Goal: Information Seeking & Learning: Learn about a topic

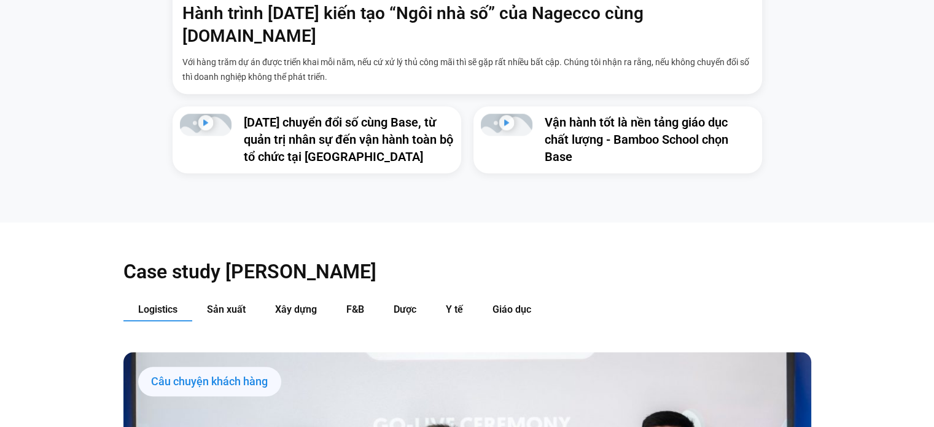
scroll to position [1228, 0]
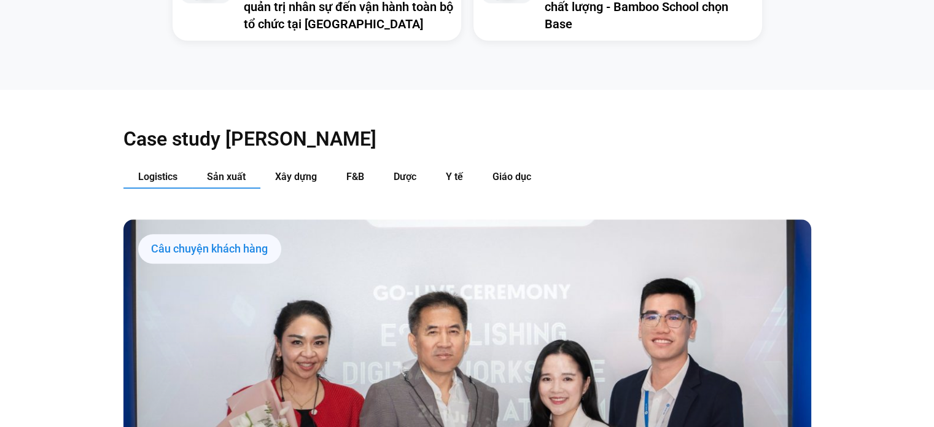
click at [231, 171] on span "Sản xuất" at bounding box center [226, 177] width 39 height 12
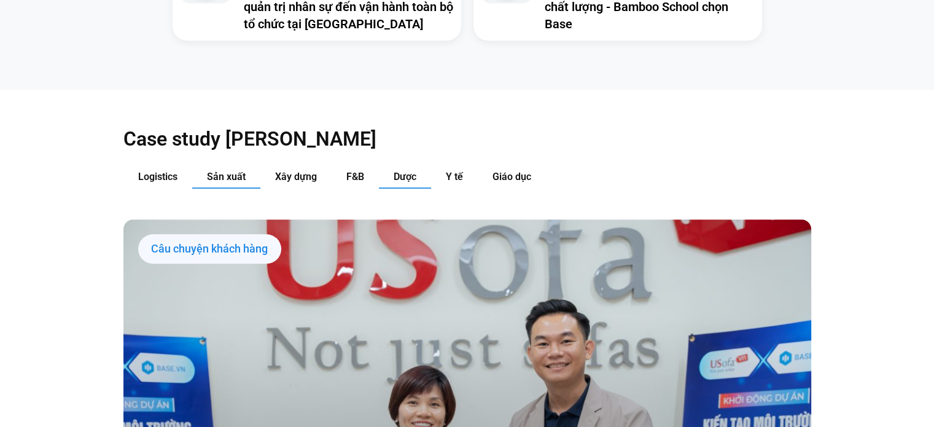
click at [405, 171] on span "Dược" at bounding box center [405, 177] width 23 height 12
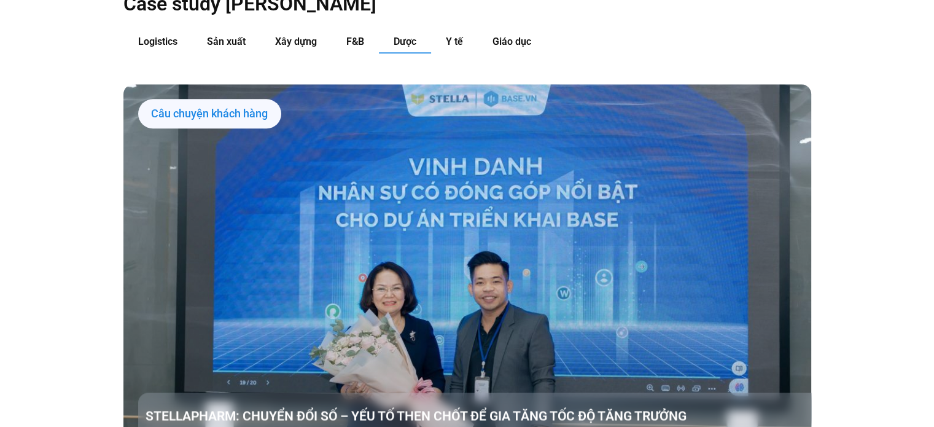
scroll to position [1289, 0]
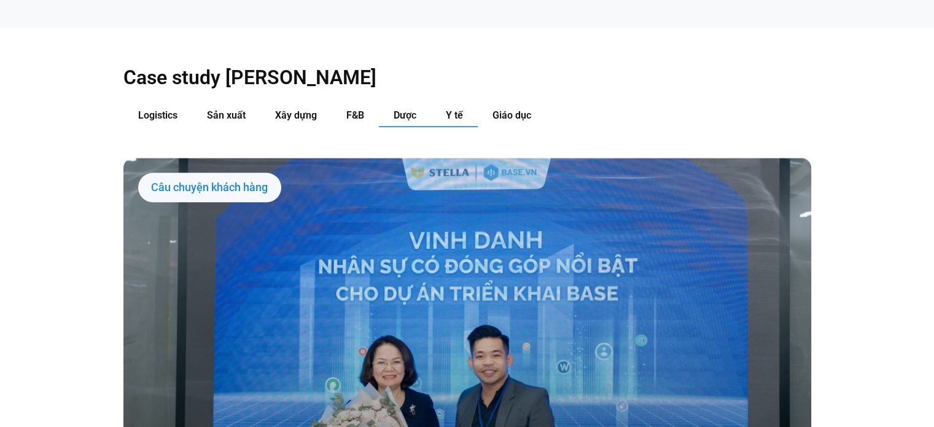
click at [459, 109] on span "Y tế" at bounding box center [454, 115] width 17 height 12
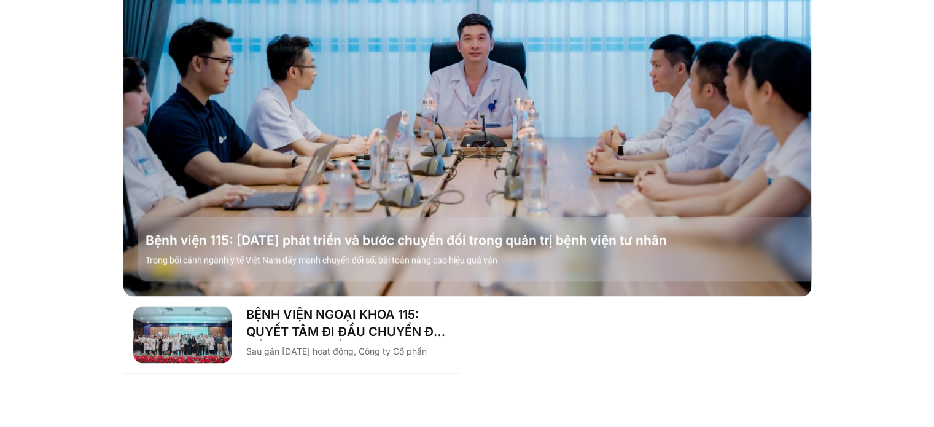
scroll to position [1351, 0]
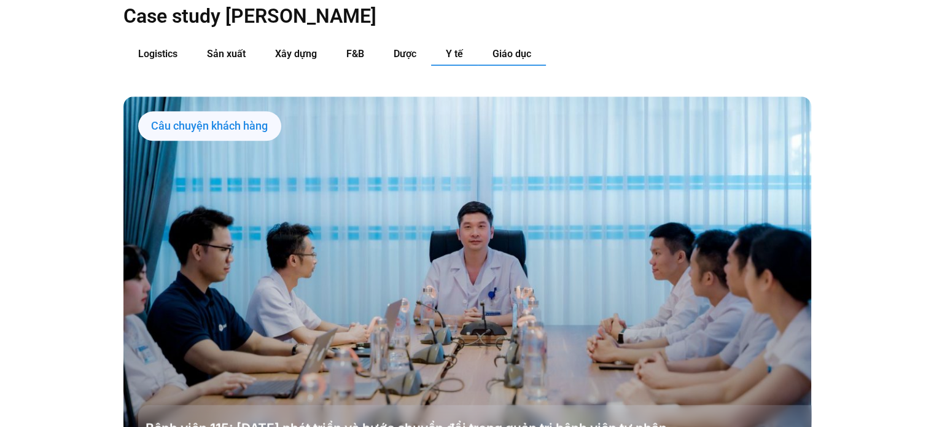
click at [507, 48] on span "Giáo dục" at bounding box center [511, 54] width 39 height 12
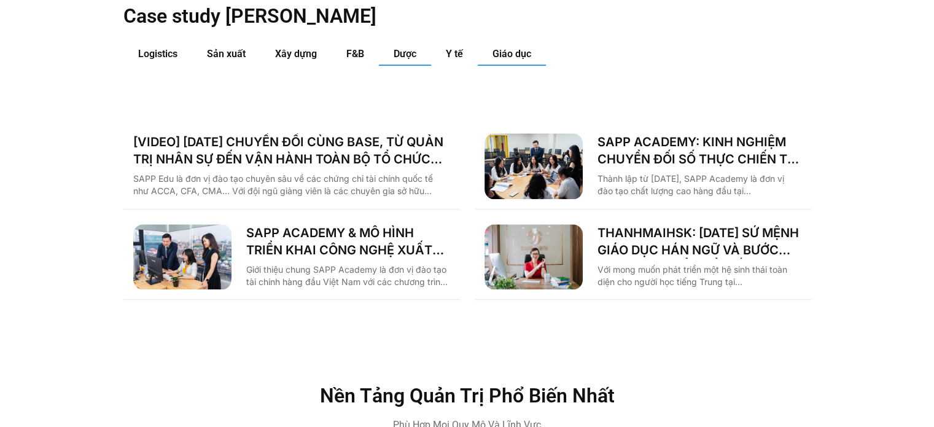
click at [395, 43] on button "Dược" at bounding box center [405, 54] width 52 height 23
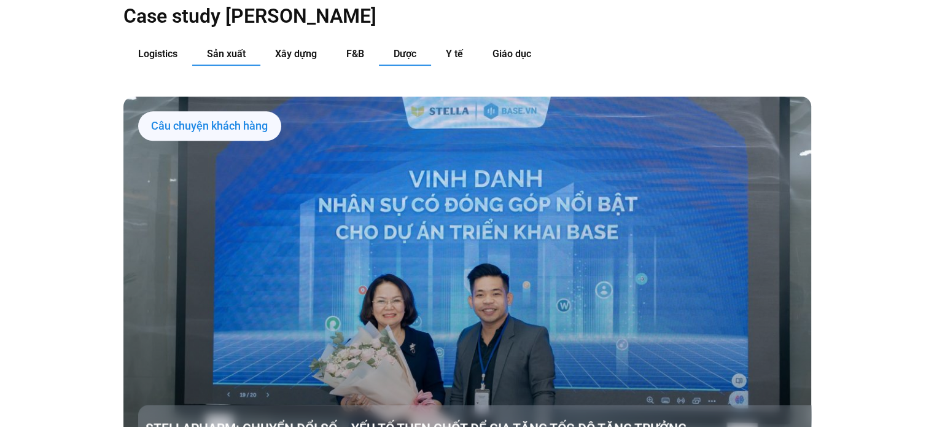
click at [226, 48] on span "Sản xuất" at bounding box center [226, 54] width 39 height 12
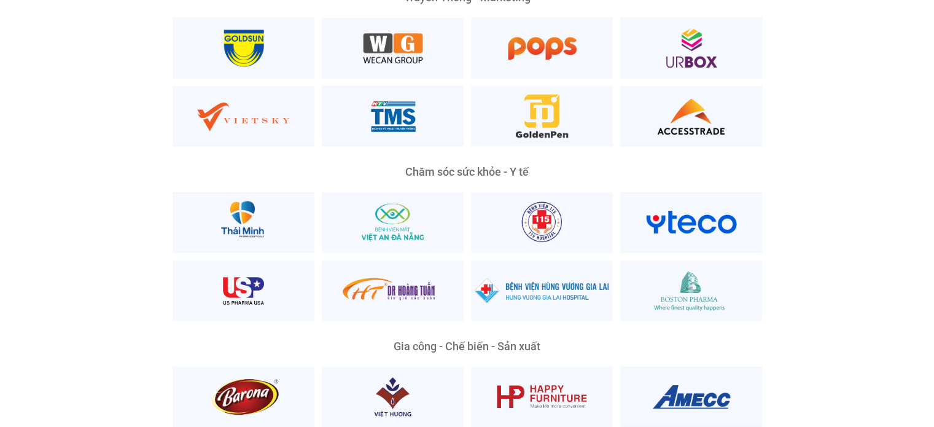
scroll to position [2456, 0]
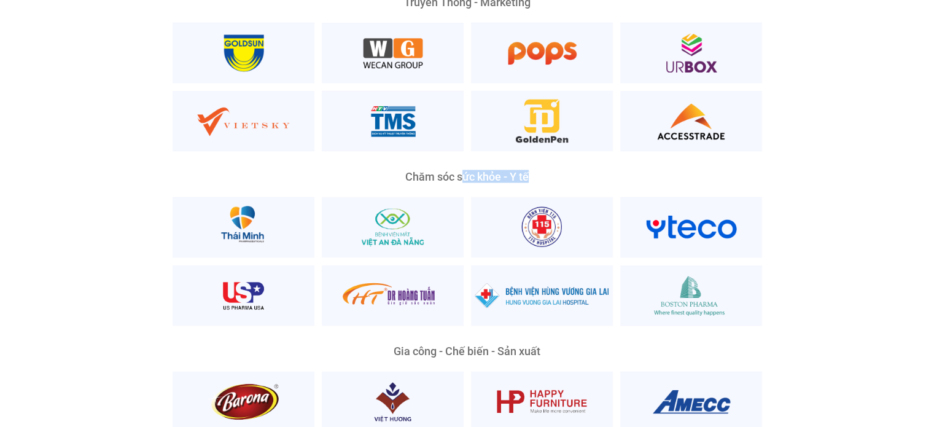
drag, startPoint x: 462, startPoint y: 153, endPoint x: 538, endPoint y: 152, distance: 76.7
click at [533, 171] on div "Chăm sóc sức khỏe - Y tế" at bounding box center [467, 176] width 589 height 11
click at [461, 171] on div "Chăm sóc sức khỏe - Y tế" at bounding box center [467, 176] width 589 height 11
drag, startPoint x: 449, startPoint y: 154, endPoint x: 524, endPoint y: 155, distance: 74.3
click at [524, 171] on div "Chăm sóc sức khỏe - Y tế" at bounding box center [467, 176] width 589 height 11
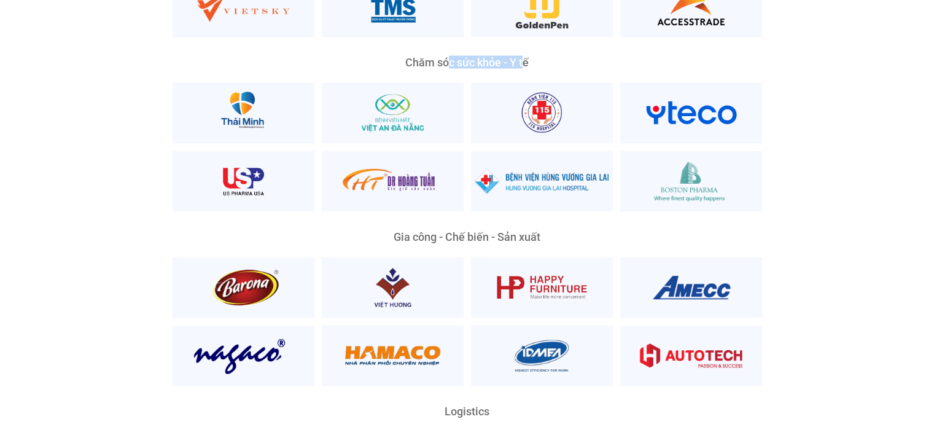
scroll to position [2578, 0]
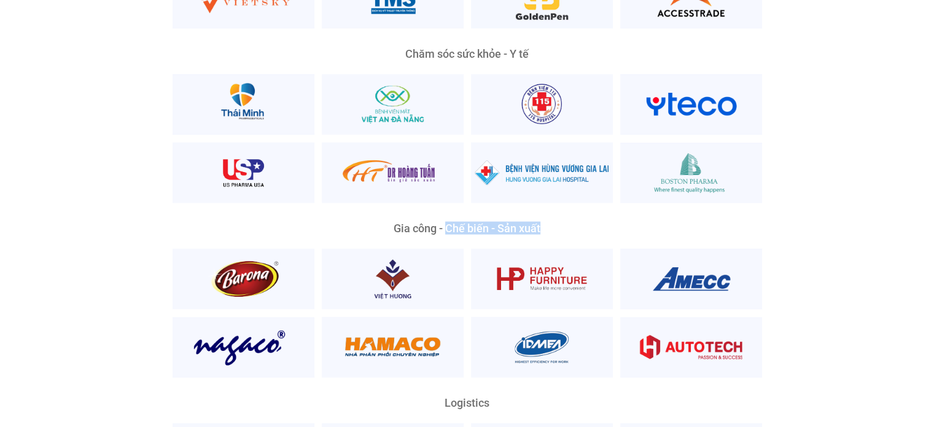
drag, startPoint x: 444, startPoint y: 203, endPoint x: 592, endPoint y: 206, distance: 147.4
click at [561, 223] on div "Gia công - Chế biến - Sản xuất" at bounding box center [467, 228] width 589 height 11
click at [802, 223] on div "Gia công - Chế biến - Sản xuất" at bounding box center [467, 300] width 688 height 155
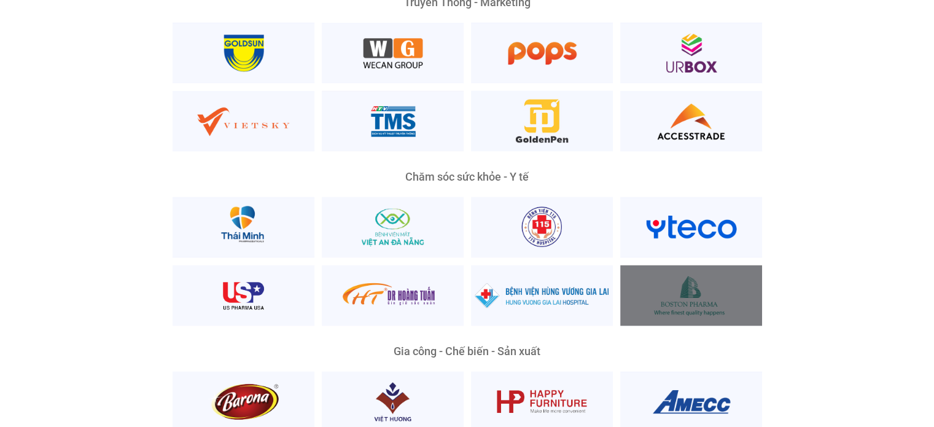
scroll to position [2456, 0]
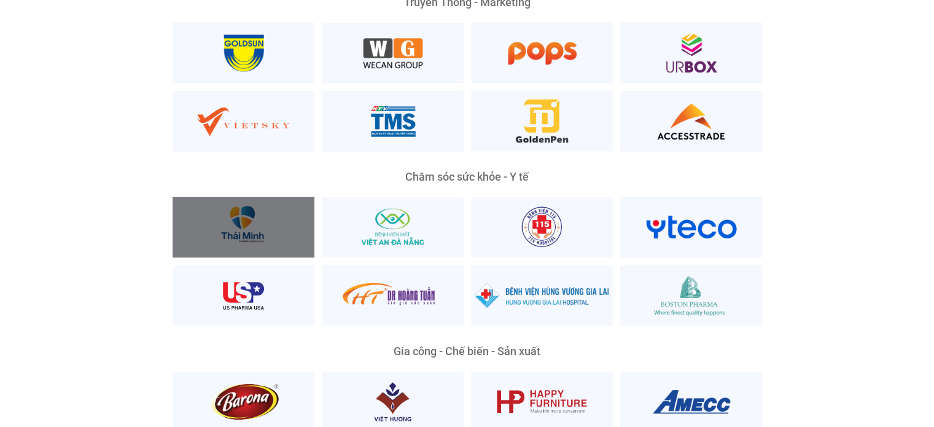
click at [244, 204] on div at bounding box center [244, 227] width 142 height 61
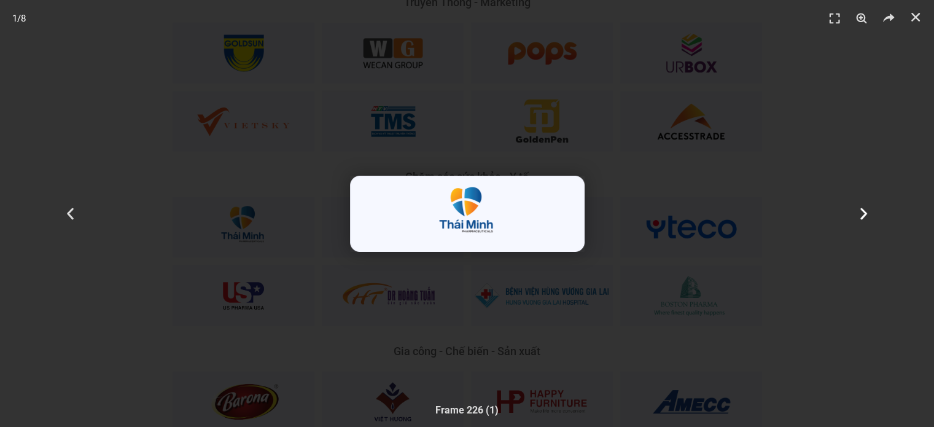
click at [856, 215] on icon "Next slide" at bounding box center [863, 213] width 15 height 15
click at [662, 144] on div "2 / 8" at bounding box center [467, 213] width 848 height 341
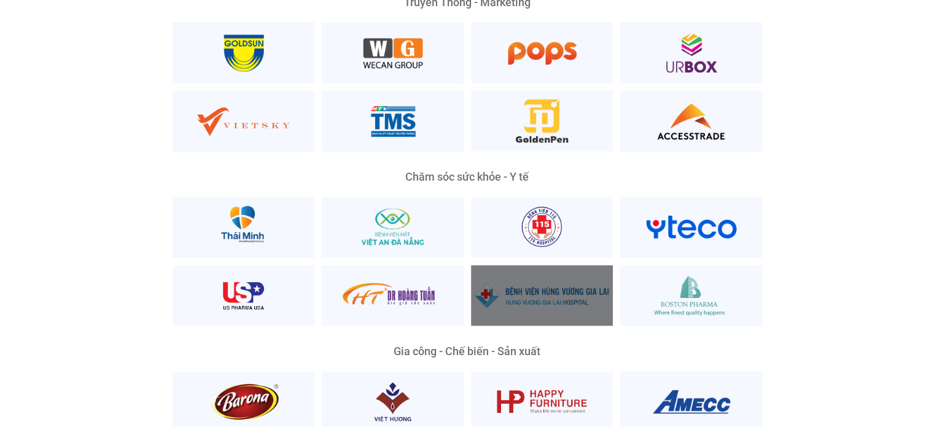
scroll to position [2578, 0]
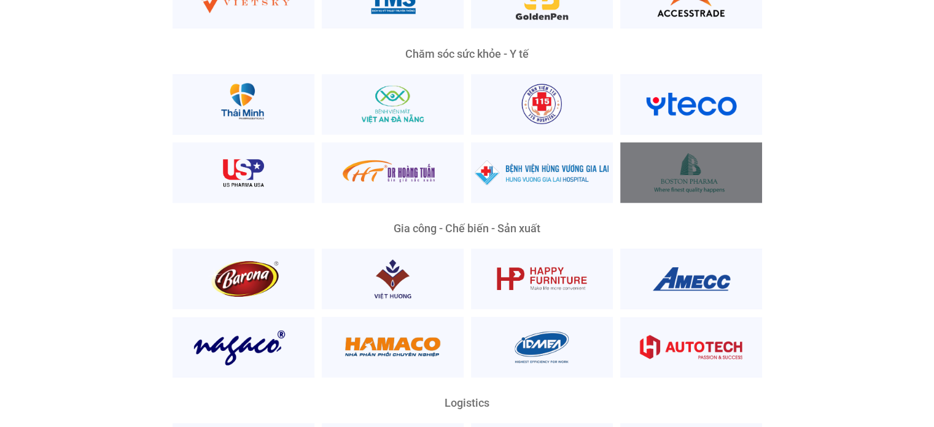
click at [694, 153] on div at bounding box center [691, 172] width 142 height 61
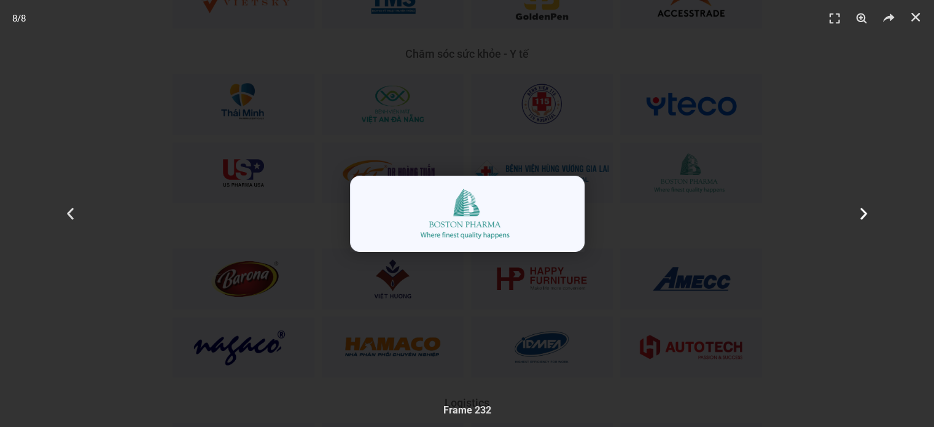
click at [858, 213] on icon "Next slide" at bounding box center [863, 213] width 15 height 15
click at [799, 125] on div "Tiếp theo" at bounding box center [864, 213] width 140 height 427
click at [670, 85] on div "3 / 8" at bounding box center [467, 213] width 848 height 341
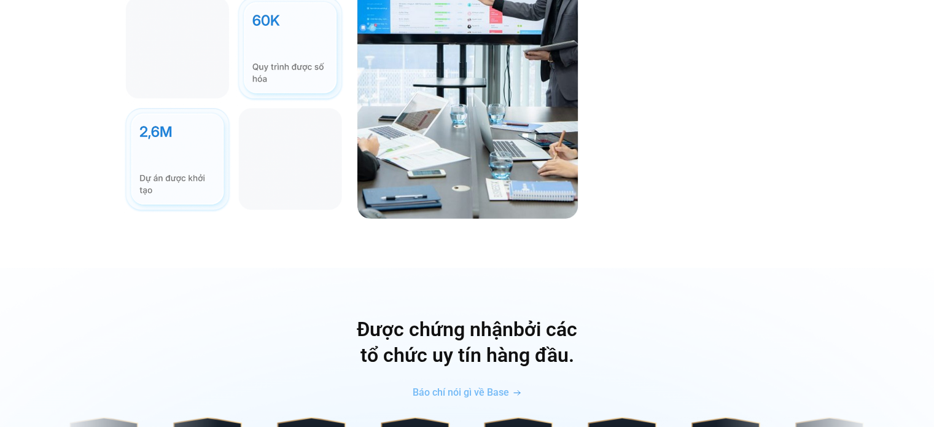
scroll to position [3684, 0]
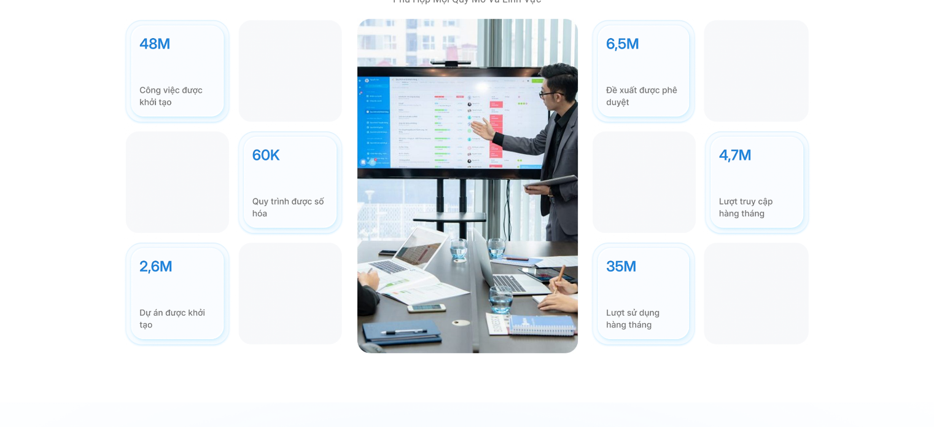
click at [279, 127] on img at bounding box center [233, 183] width 221 height 328
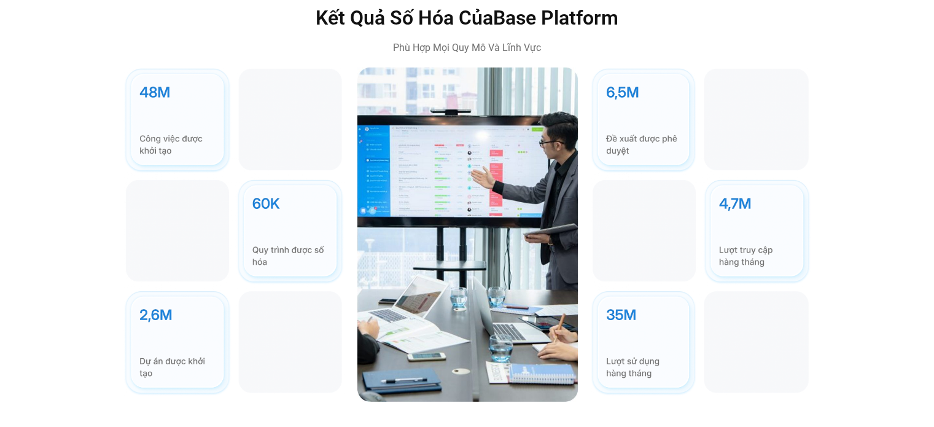
scroll to position [3622, 0]
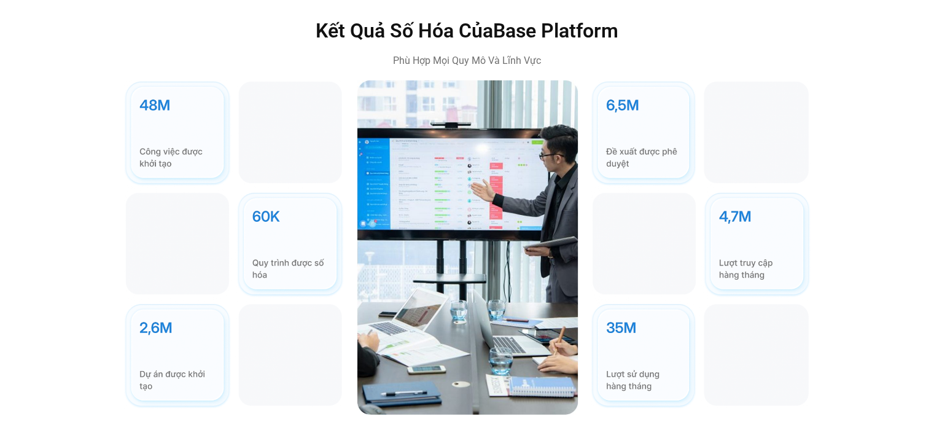
click at [155, 95] on img at bounding box center [233, 244] width 221 height 328
click at [297, 210] on img at bounding box center [233, 244] width 221 height 328
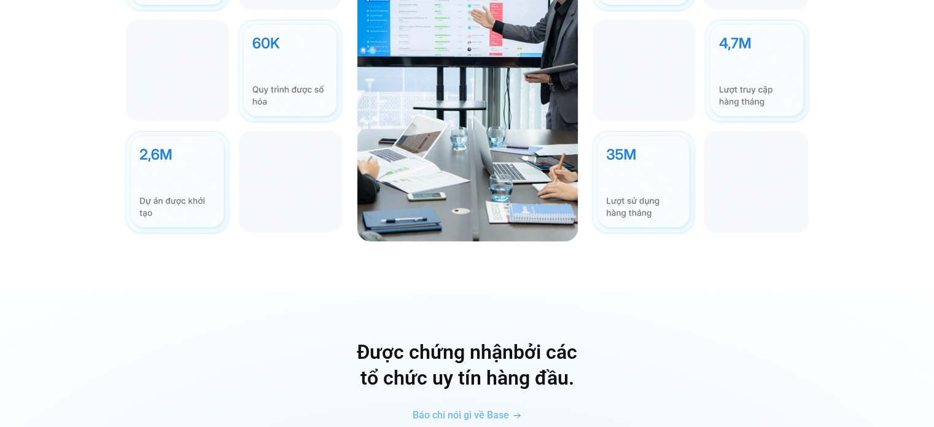
scroll to position [3806, 0]
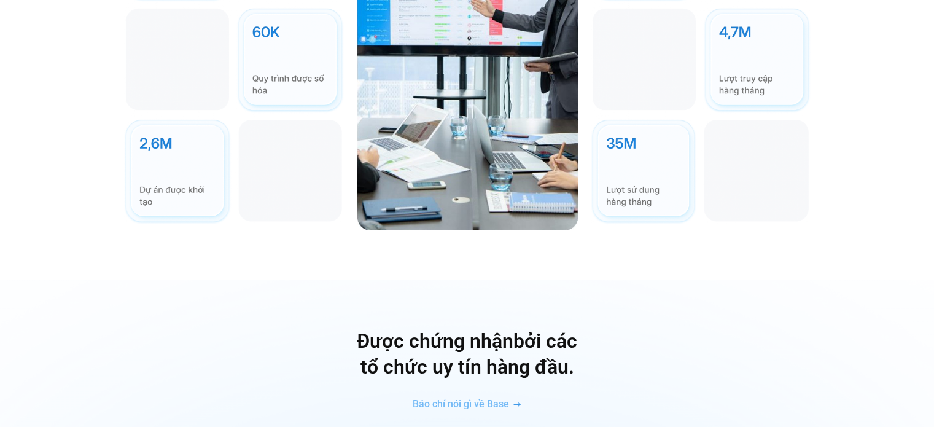
click at [285, 62] on img at bounding box center [233, 60] width 221 height 328
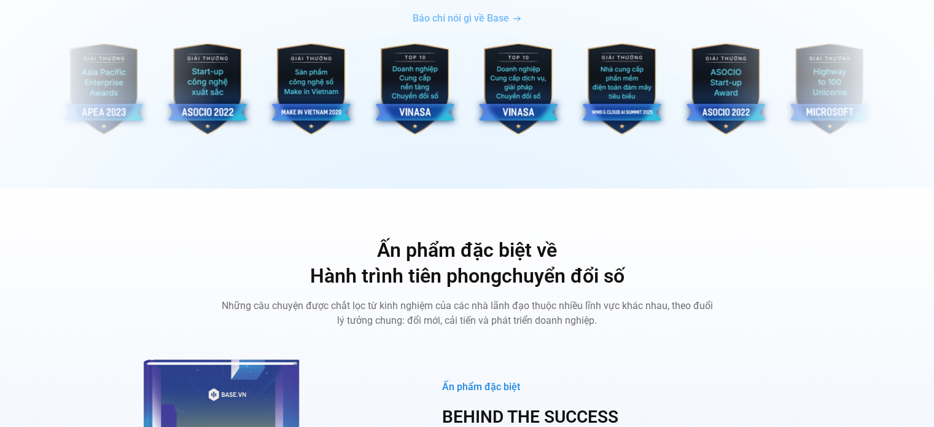
scroll to position [4175, 0]
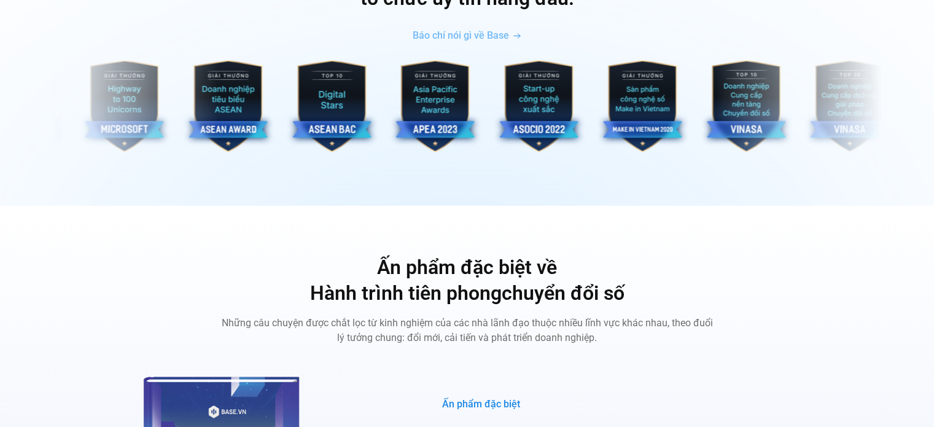
click at [230, 92] on img "9 / 10" at bounding box center [228, 106] width 92 height 92
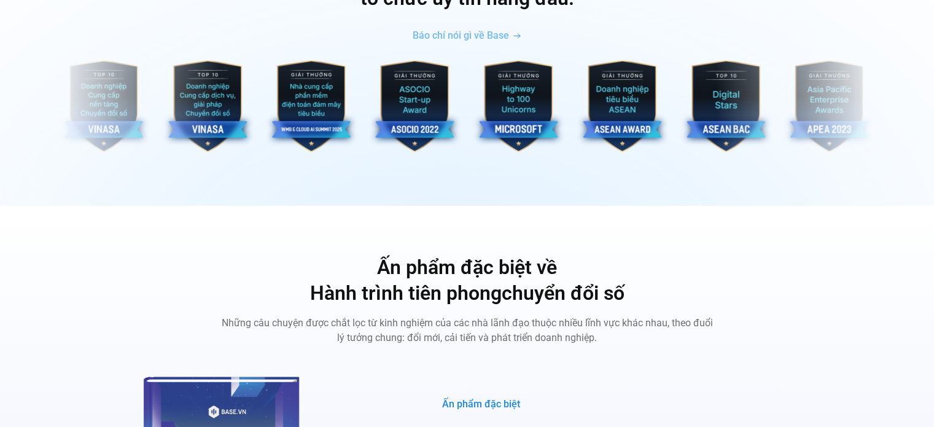
click at [473, 106] on img "8 / 10" at bounding box center [519, 106] width 92 height 92
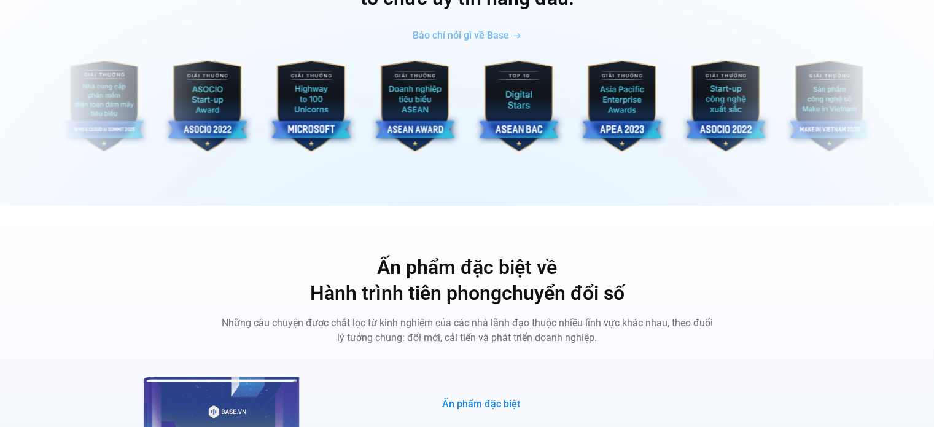
click at [473, 103] on img "10 / 10" at bounding box center [519, 106] width 92 height 92
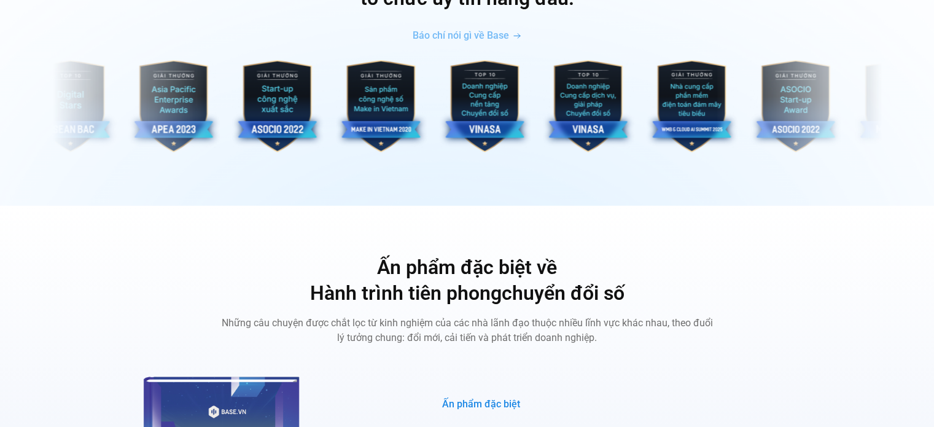
click at [429, 103] on figure "3 / 10" at bounding box center [382, 108] width 104 height 96
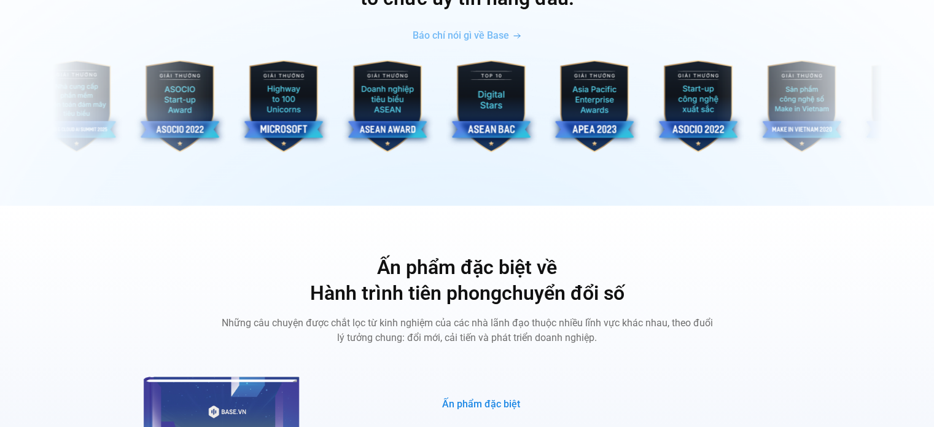
click at [341, 122] on img "9 / 10" at bounding box center [387, 106] width 92 height 92
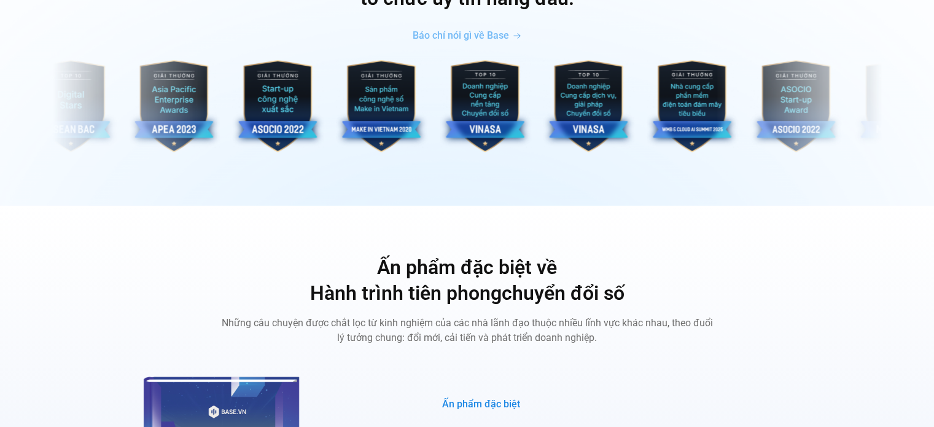
click at [232, 103] on img "2 / 10" at bounding box center [278, 106] width 92 height 92
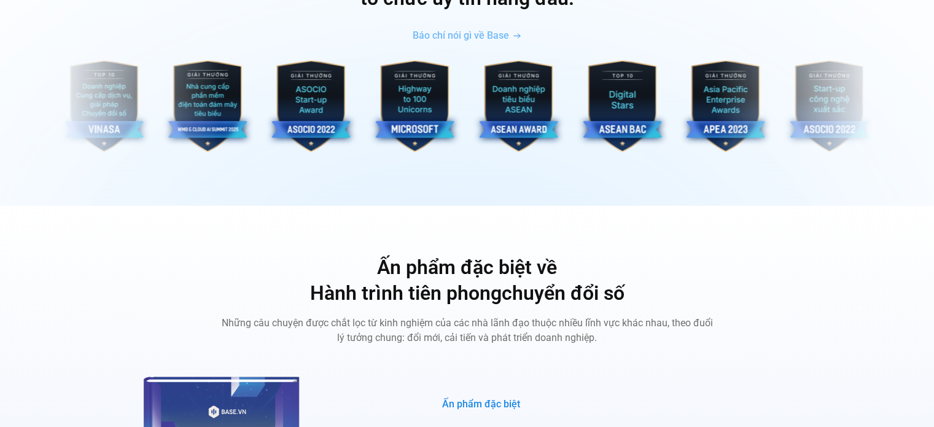
click at [473, 126] on img "9 / 10" at bounding box center [519, 106] width 92 height 92
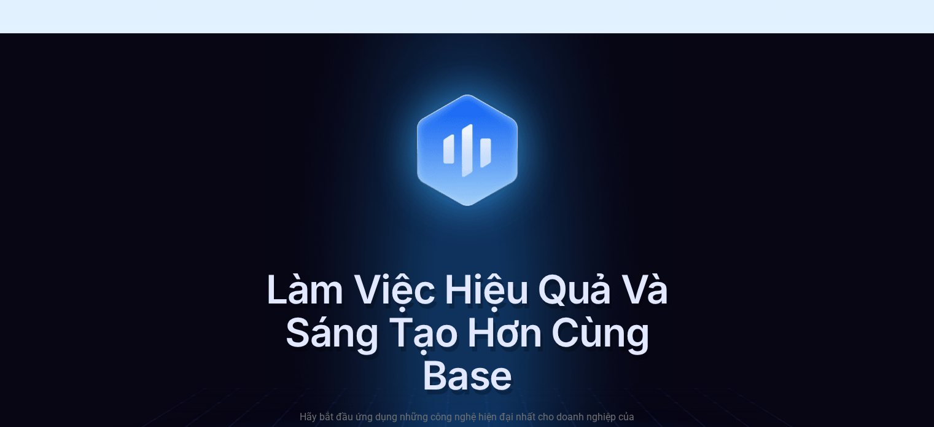
scroll to position [5280, 0]
